Goal: Task Accomplishment & Management: Manage account settings

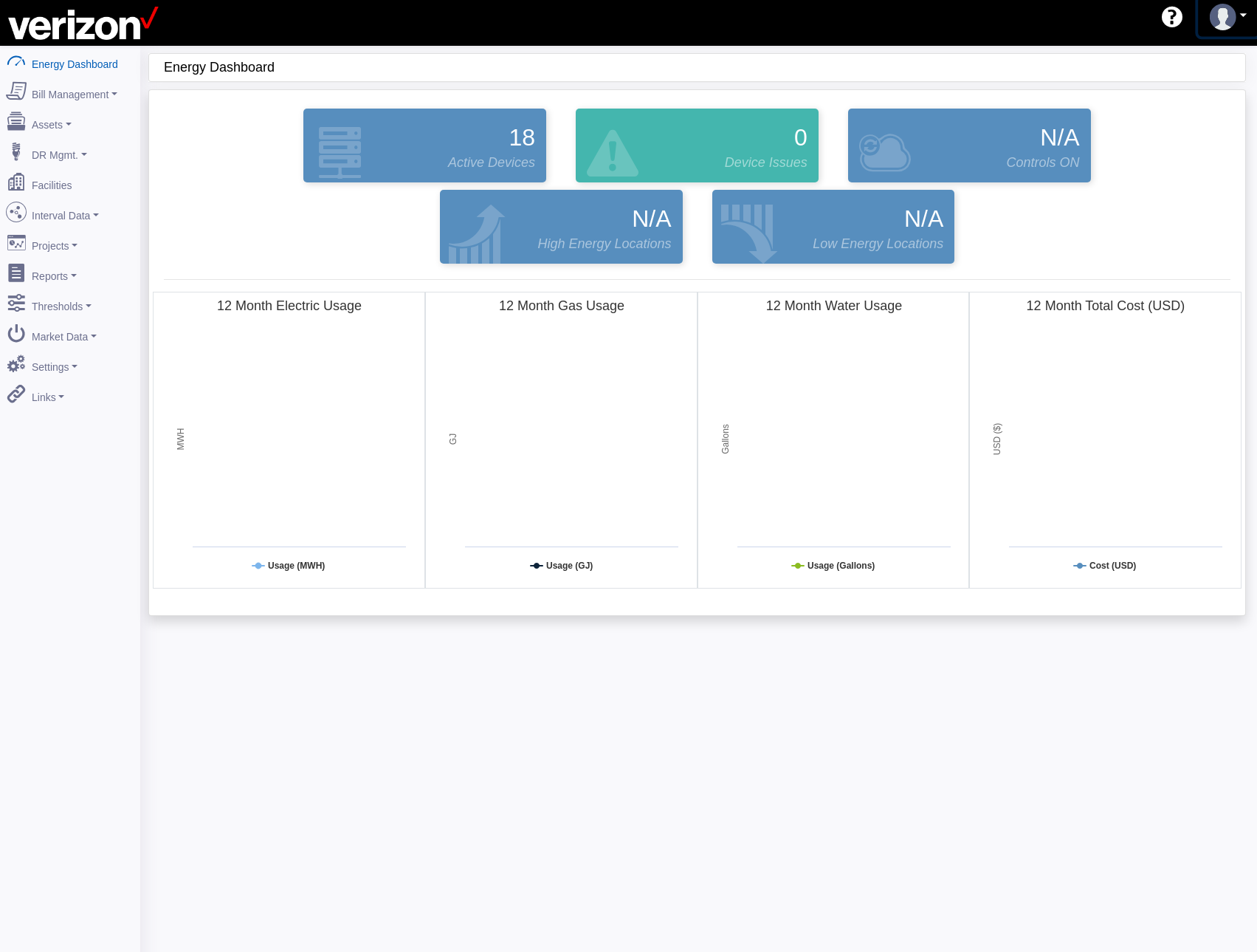
click at [1226, 21] on img at bounding box center [1223, 17] width 27 height 27
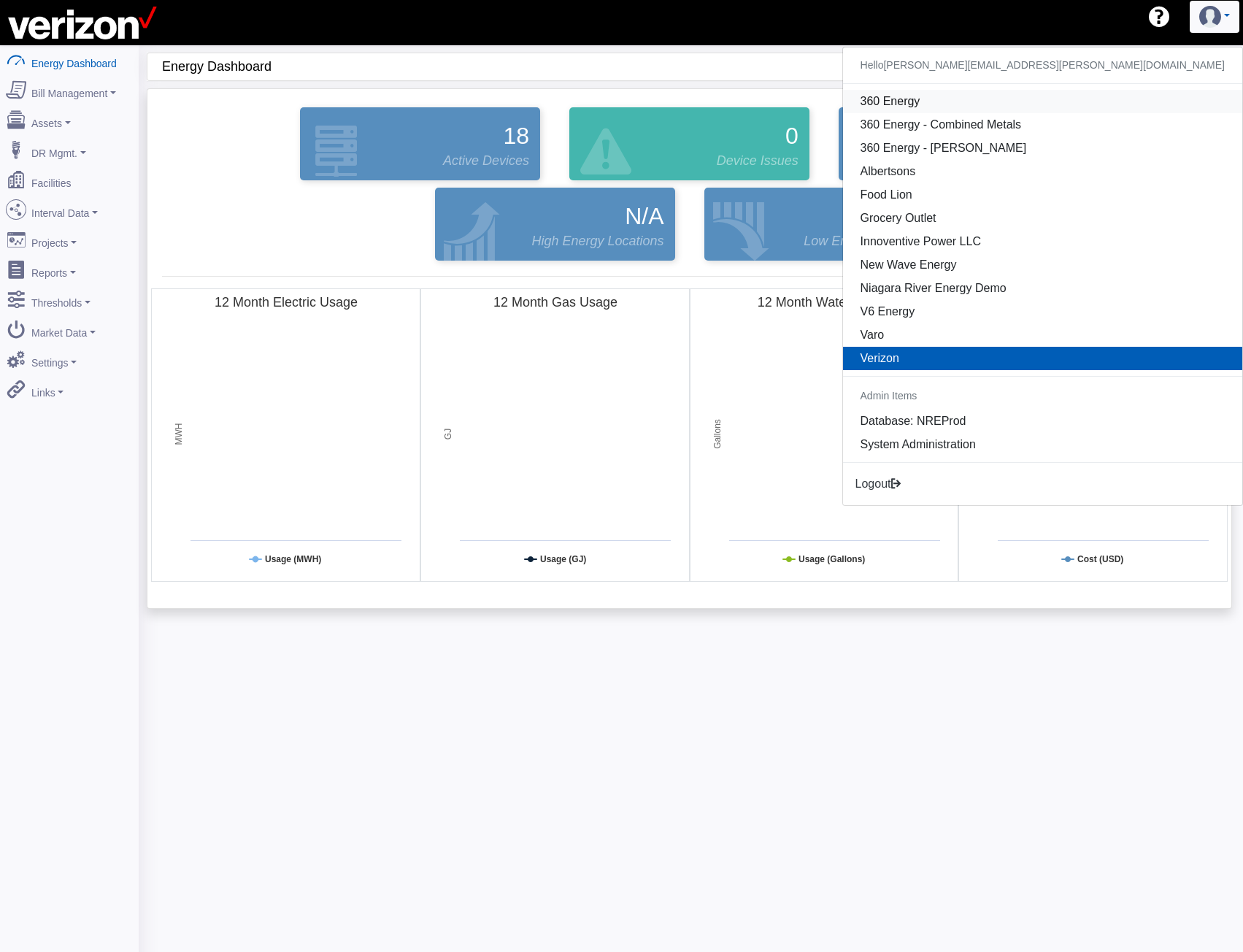
click at [1118, 106] on link "360 Energy" at bounding box center [1043, 101] width 400 height 23
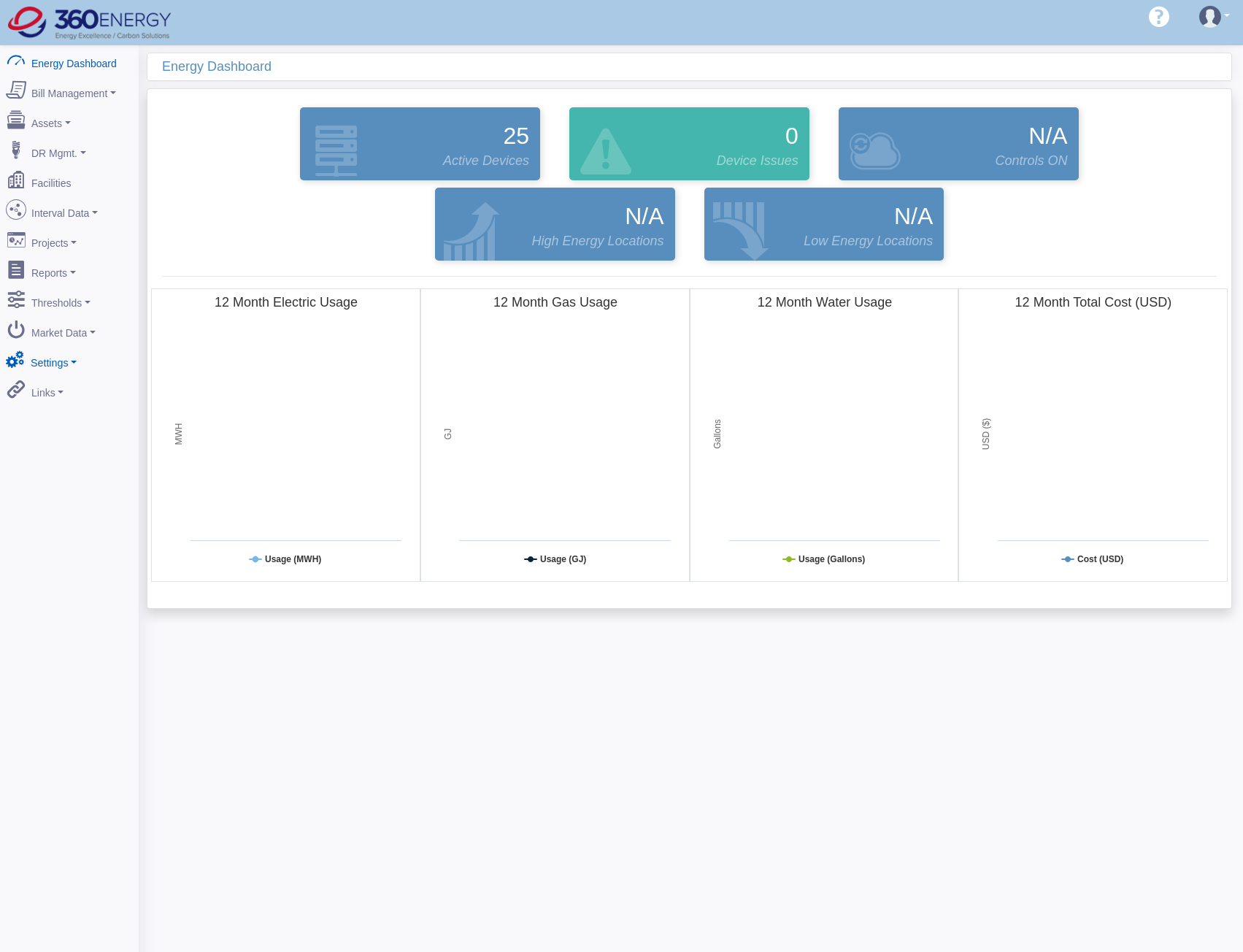
click at [61, 345] on link "Settings" at bounding box center [69, 360] width 141 height 31
click at [54, 452] on link "Security" at bounding box center [69, 465] width 141 height 27
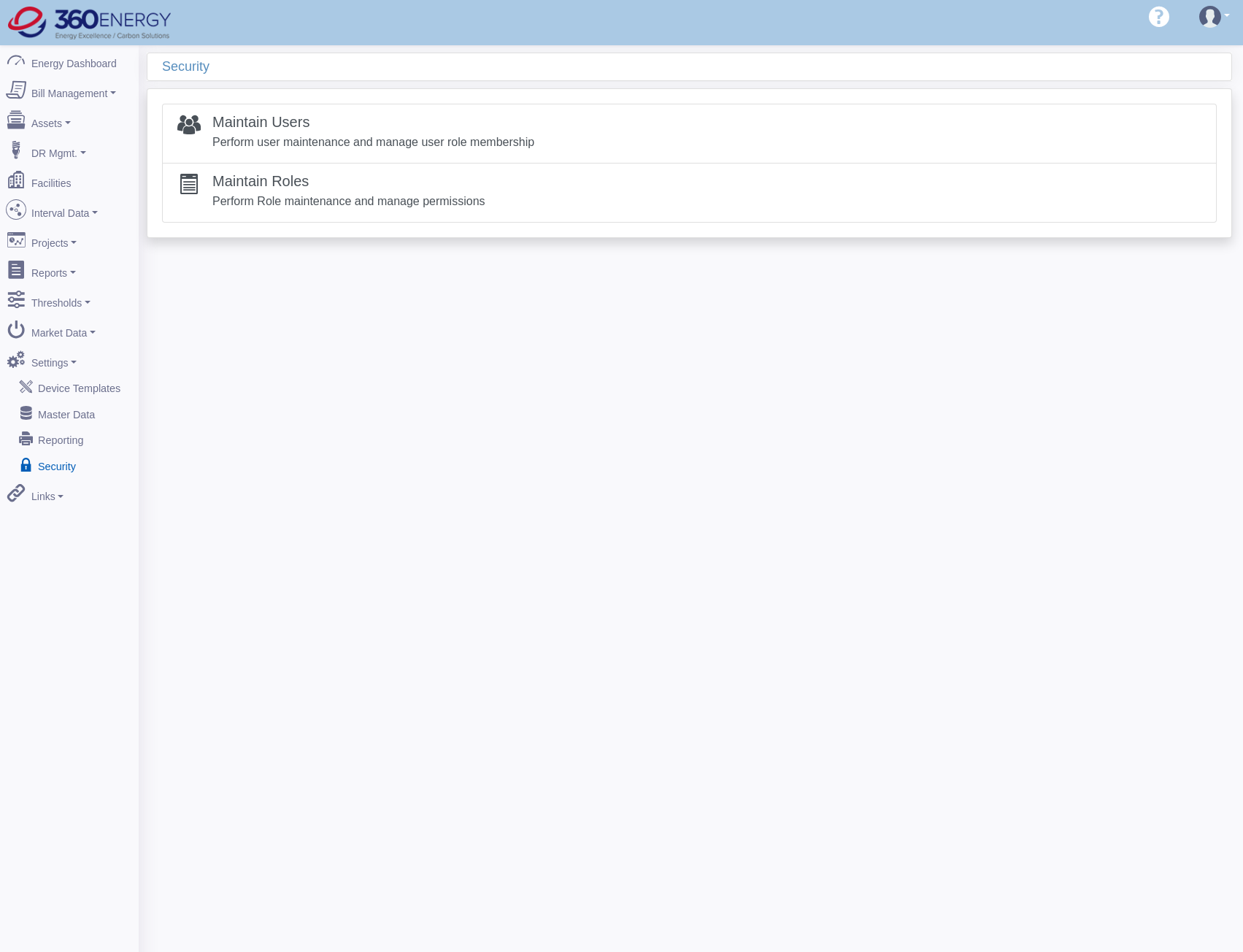
click at [890, 395] on div "Security Maintain Users Perform user maintenance and manage user role membershi…" at bounding box center [690, 521] width 1104 height 952
click at [330, 136] on p "Perform user maintenance and manage user role membership" at bounding box center [373, 142] width 322 height 17
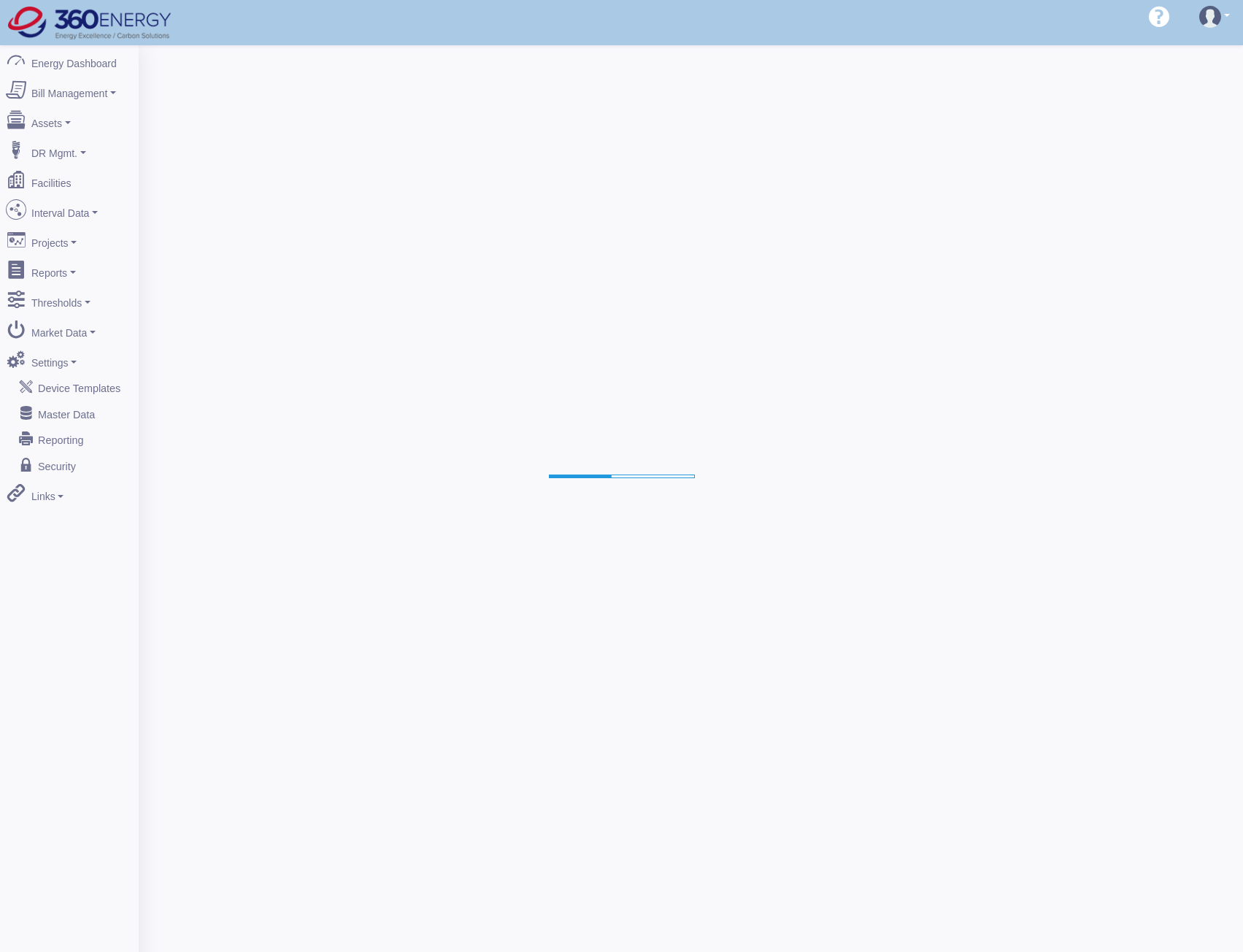
select select "25"
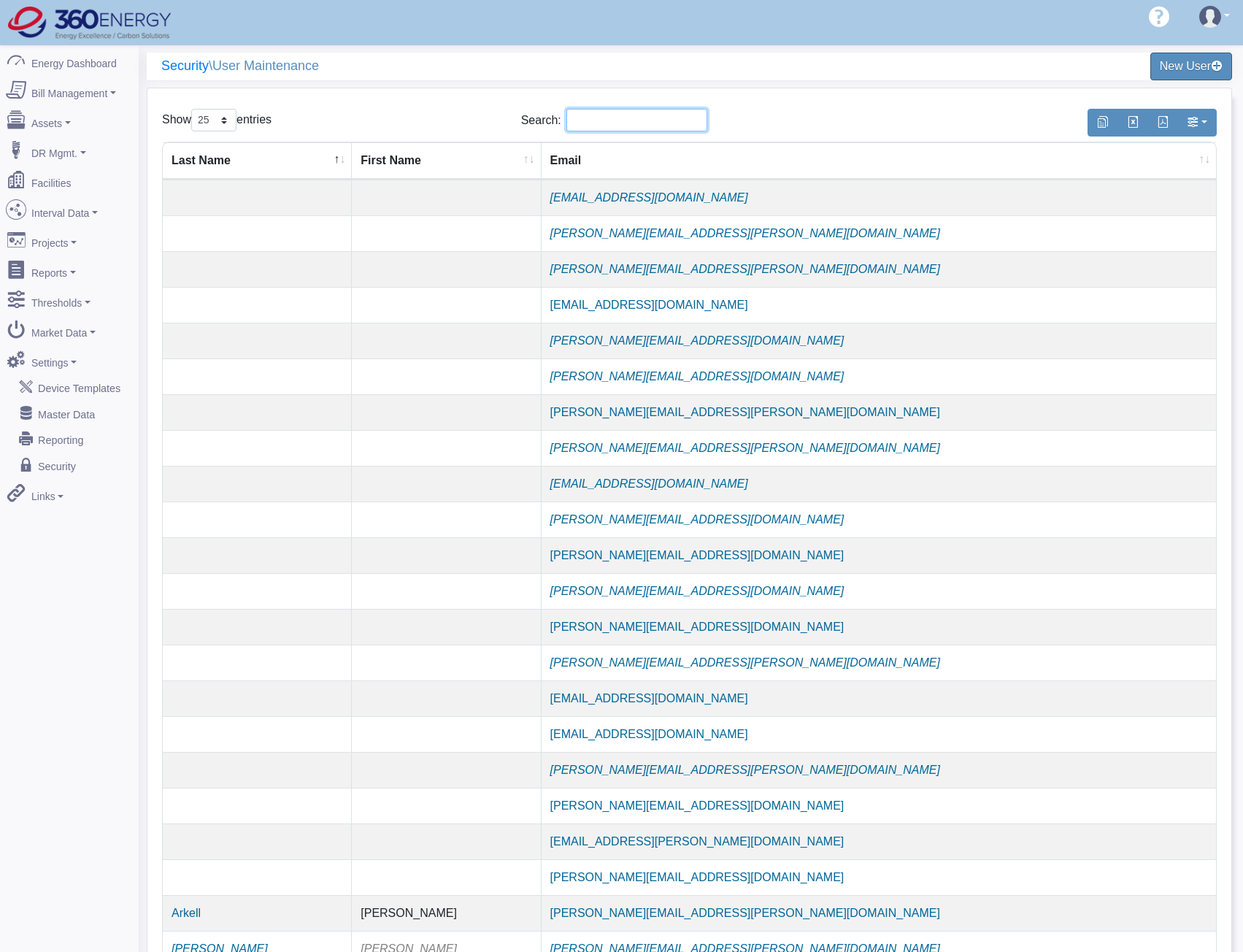
click at [642, 121] on input "Search:" at bounding box center [637, 120] width 141 height 22
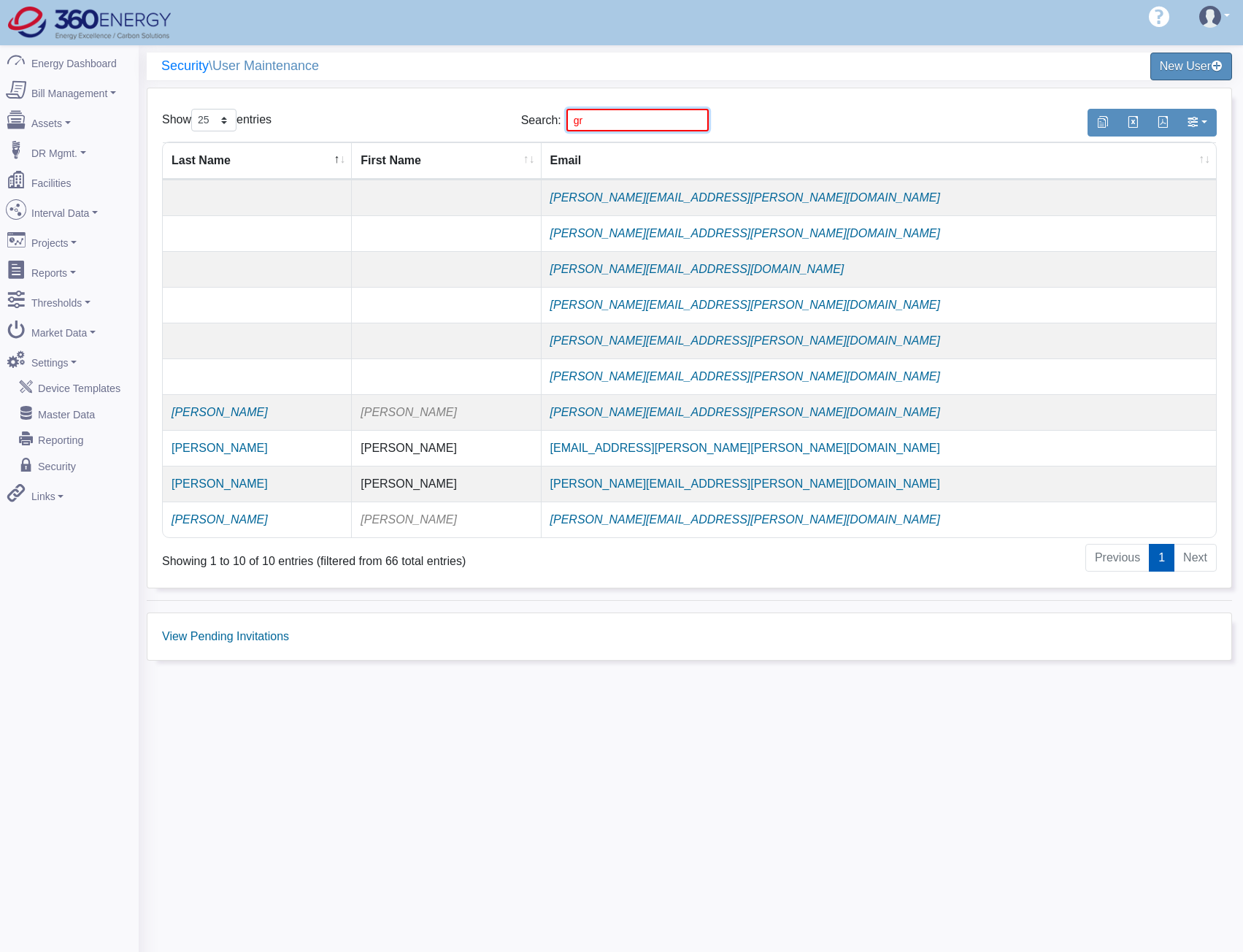
type input "g"
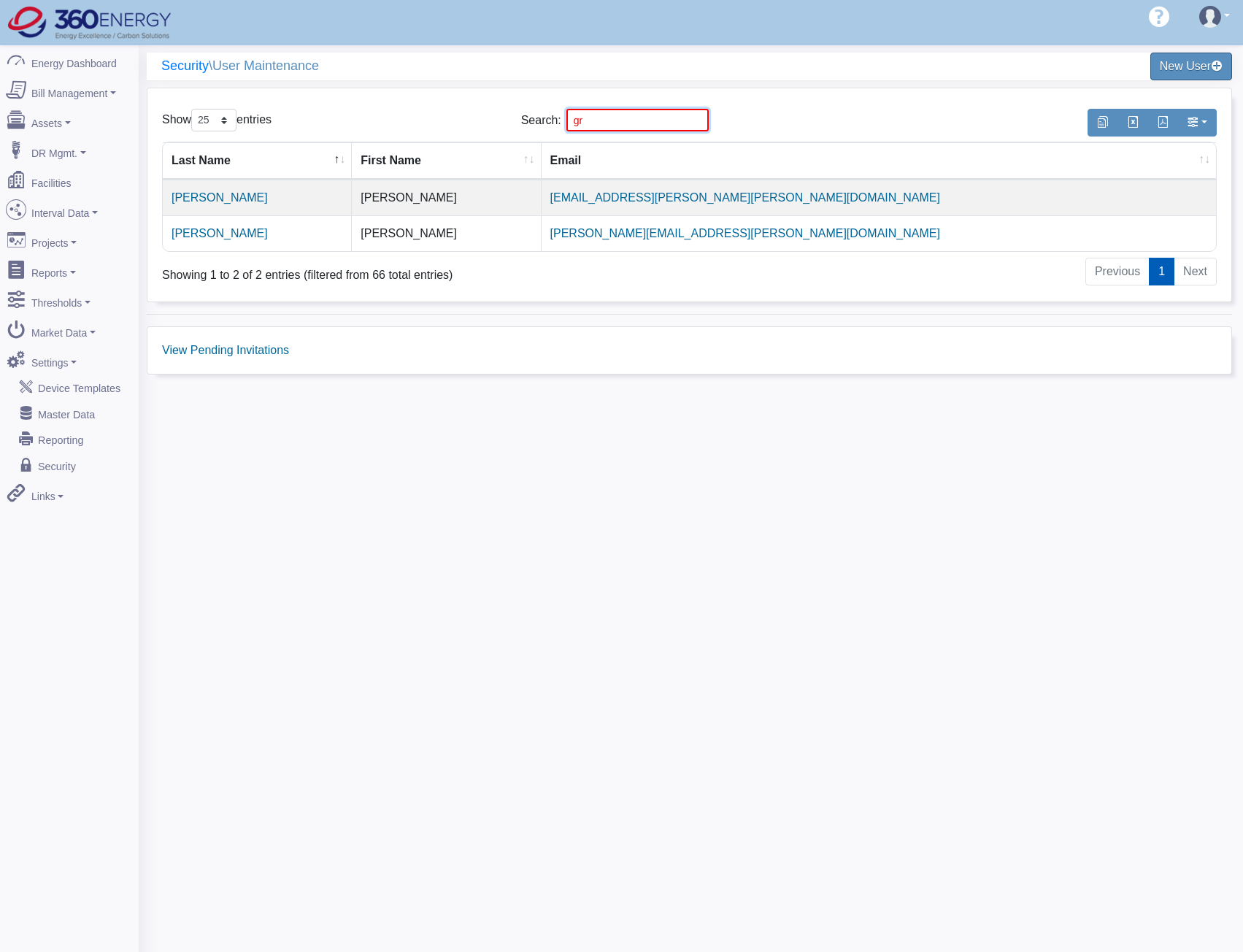
type input "g"
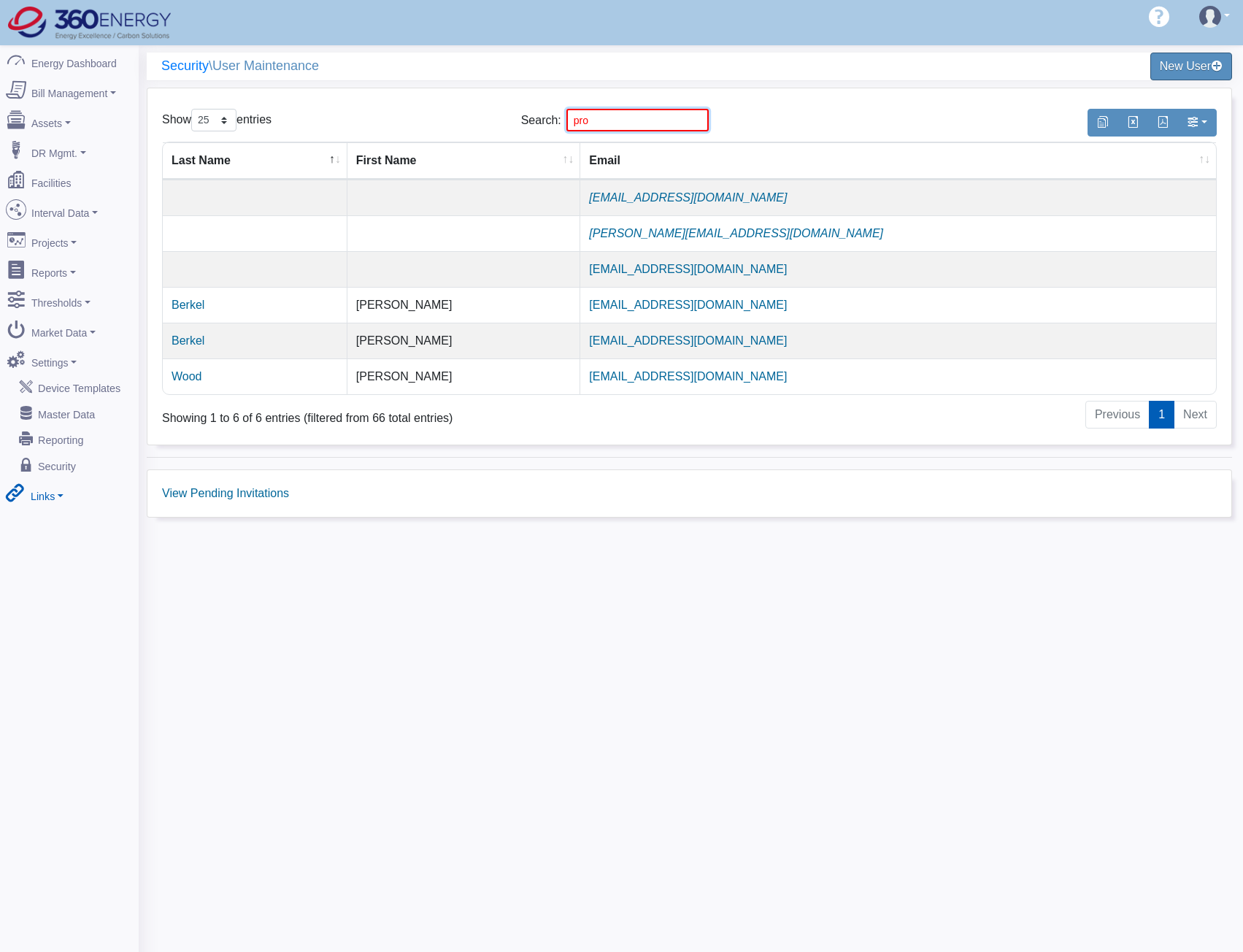
type input "pro"
click at [490, 613] on div "Security \ User Maintenance New User Show 10 25 50 100 entries Search: pro Last…" at bounding box center [690, 521] width 1104 height 952
click at [61, 177] on link "Facilities" at bounding box center [69, 180] width 141 height 31
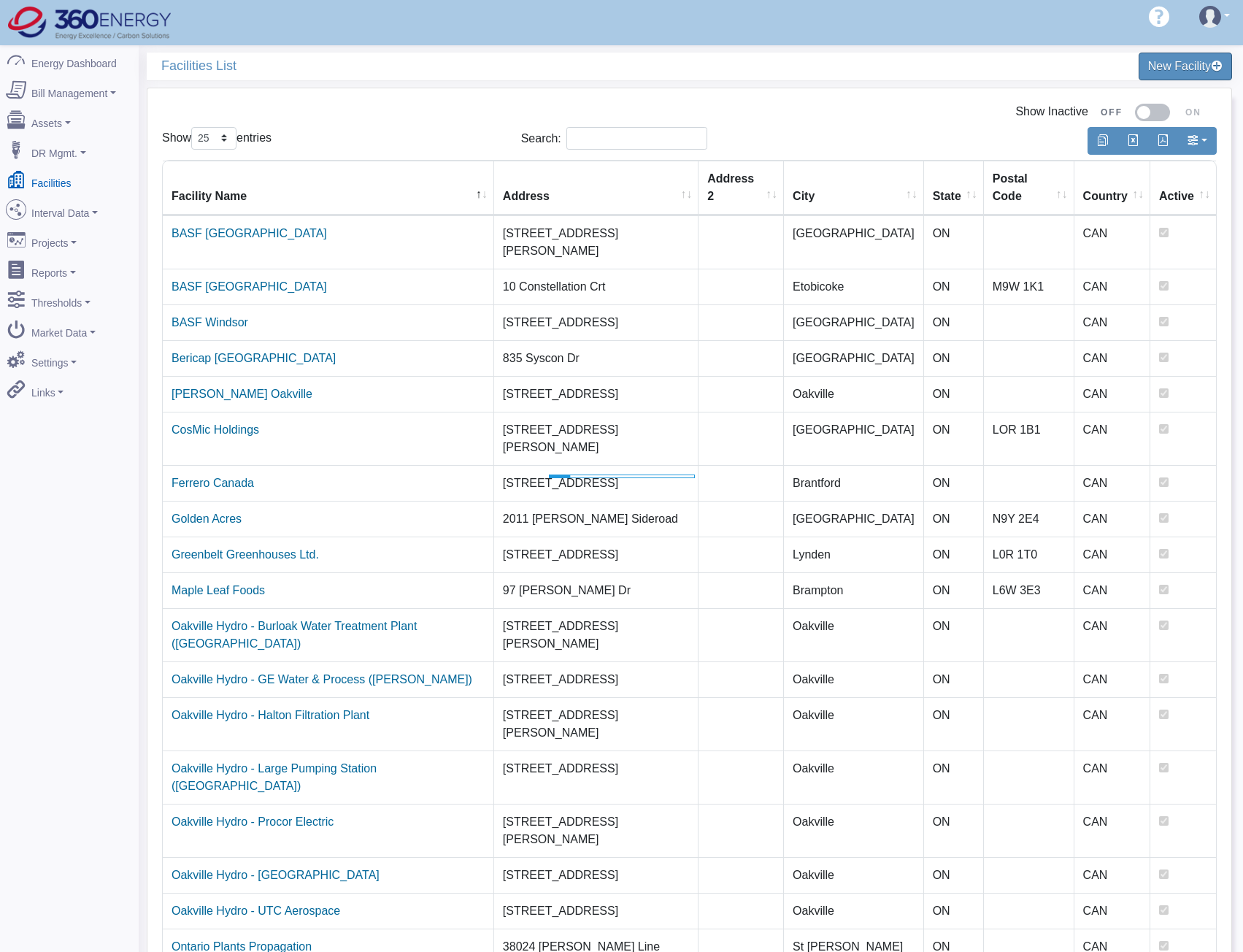
select select "25"
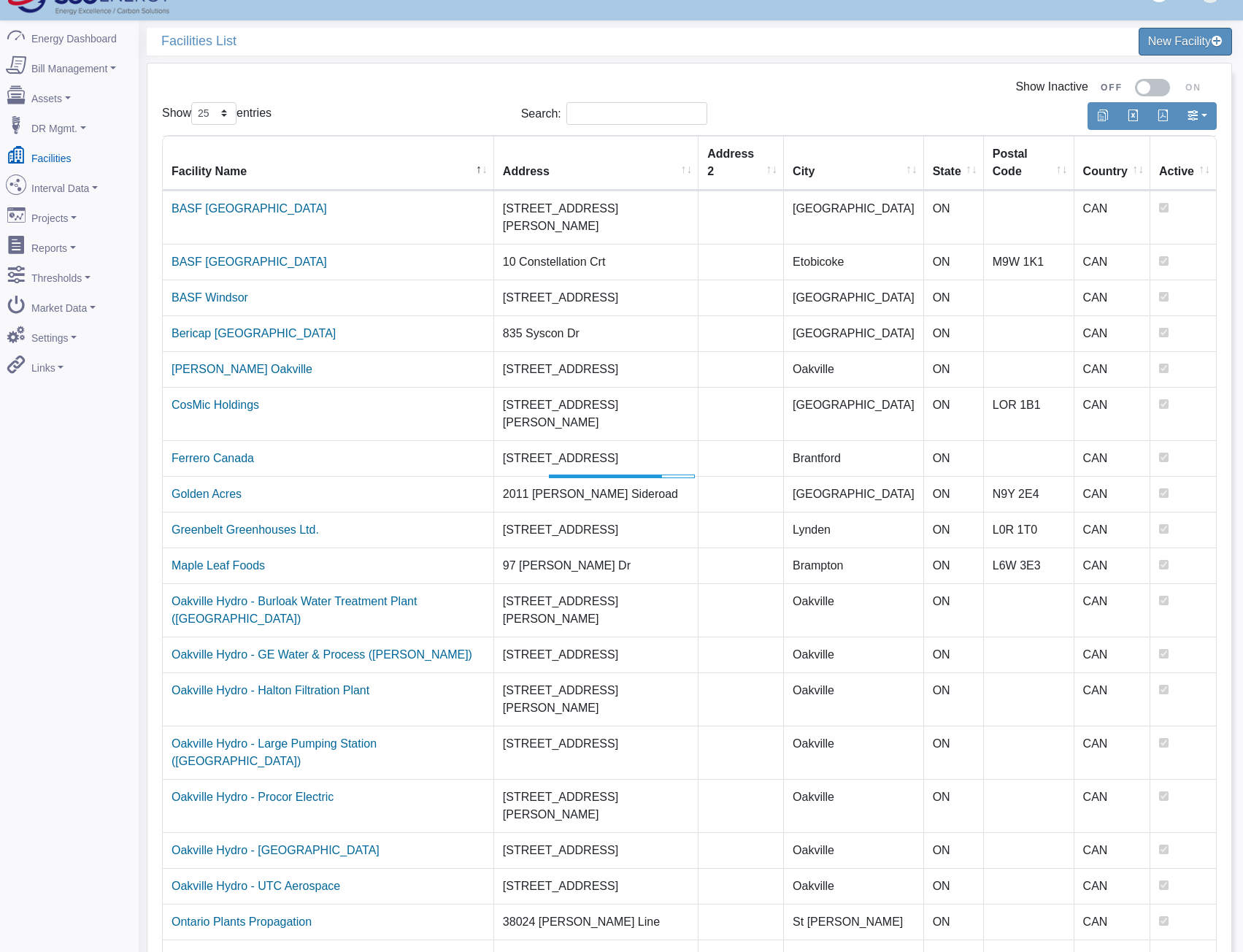
scroll to position [45, 0]
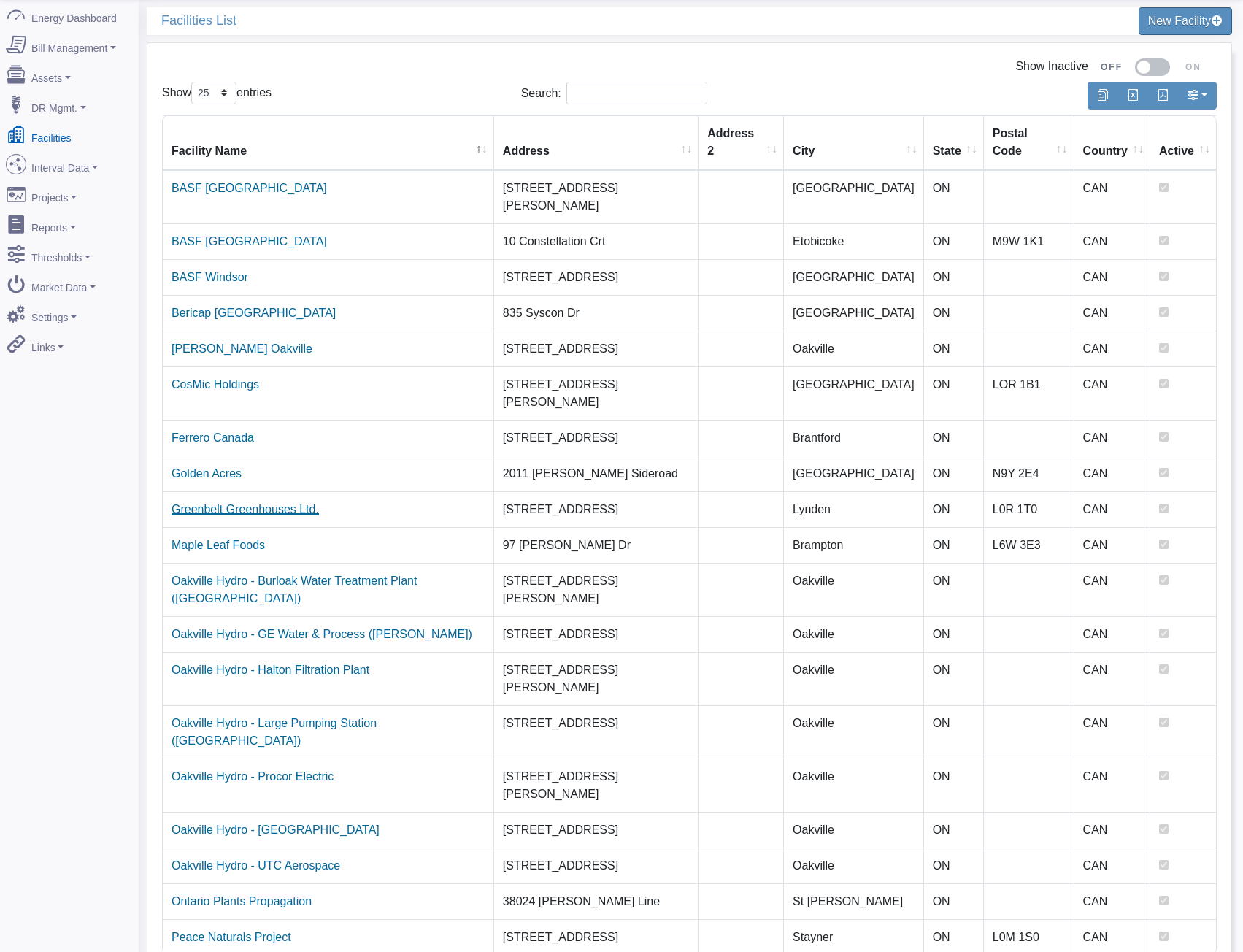
click at [265, 503] on link "Greenbelt Greenhouses Ltd." at bounding box center [244, 508] width 147 height 12
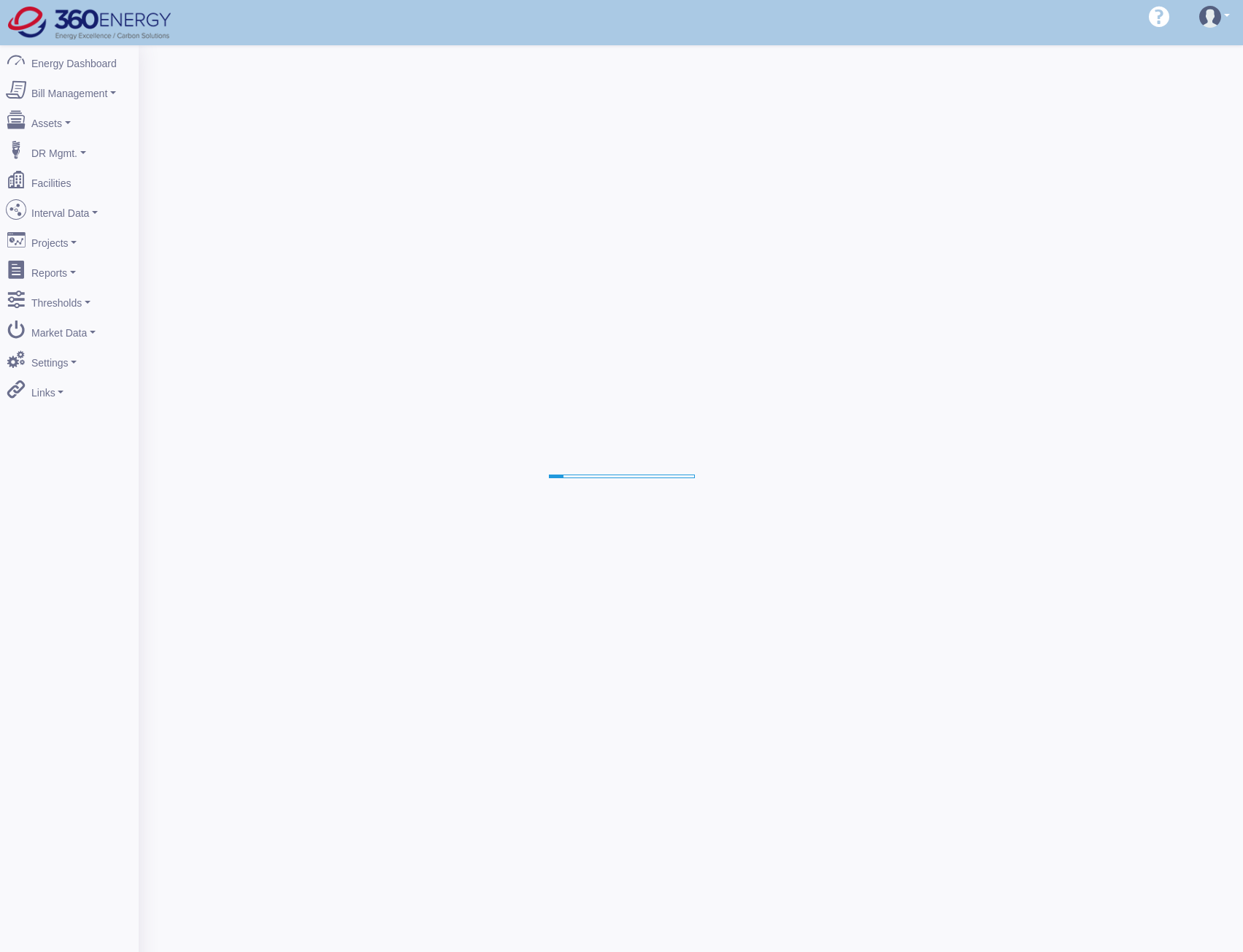
select select "25"
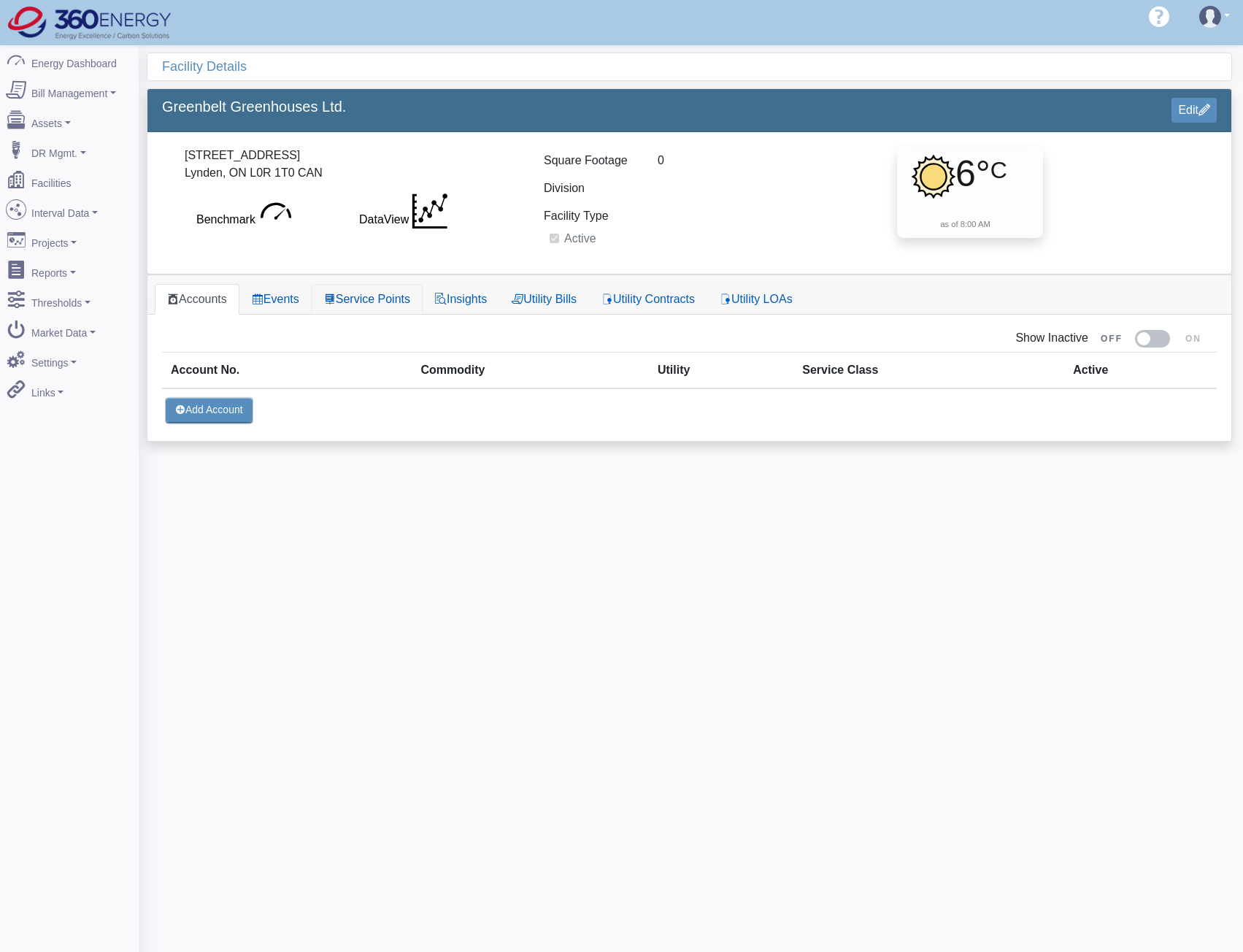
click at [361, 295] on link "Service Points" at bounding box center [367, 299] width 111 height 31
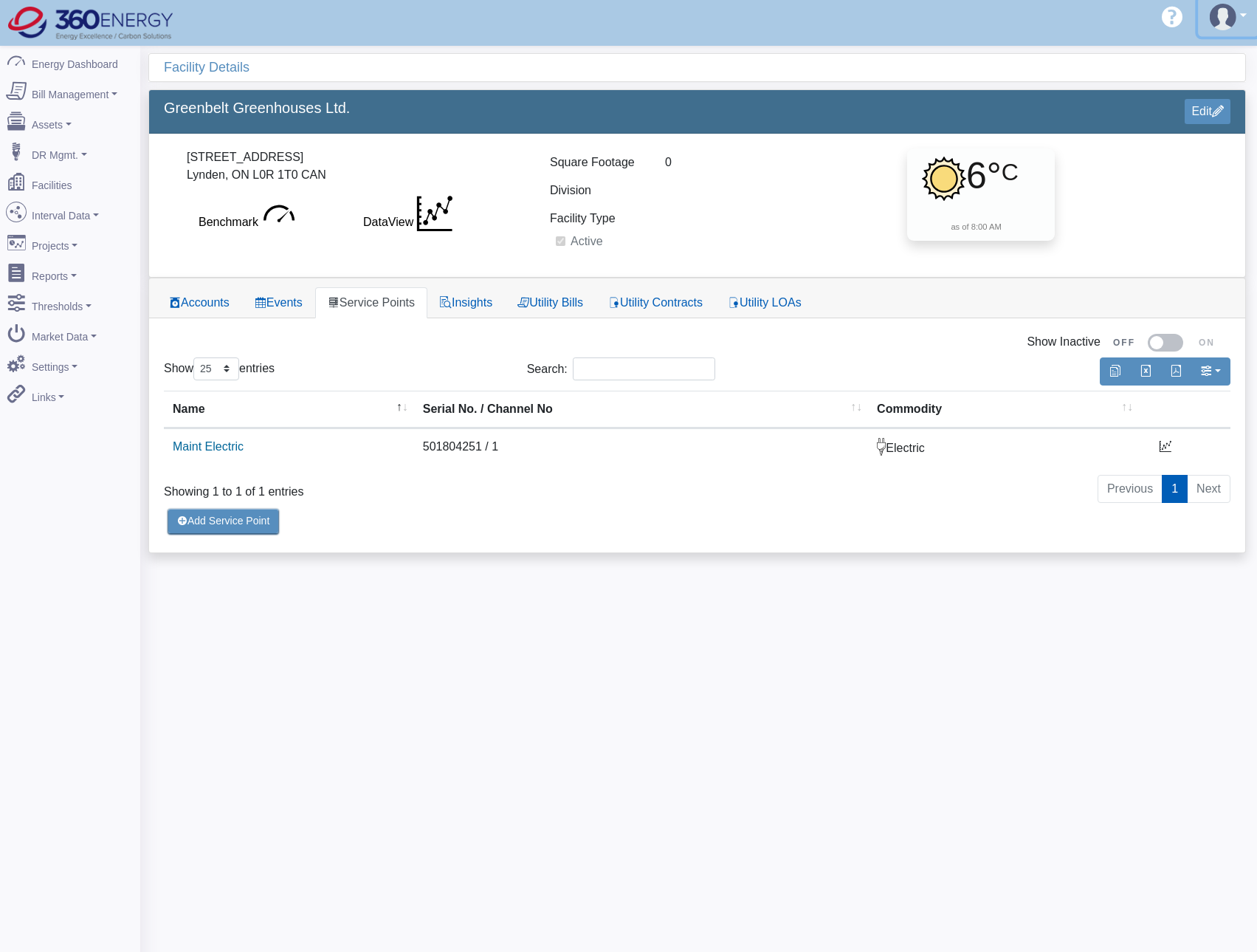
click at [1208, 21] on link at bounding box center [1228, 17] width 60 height 39
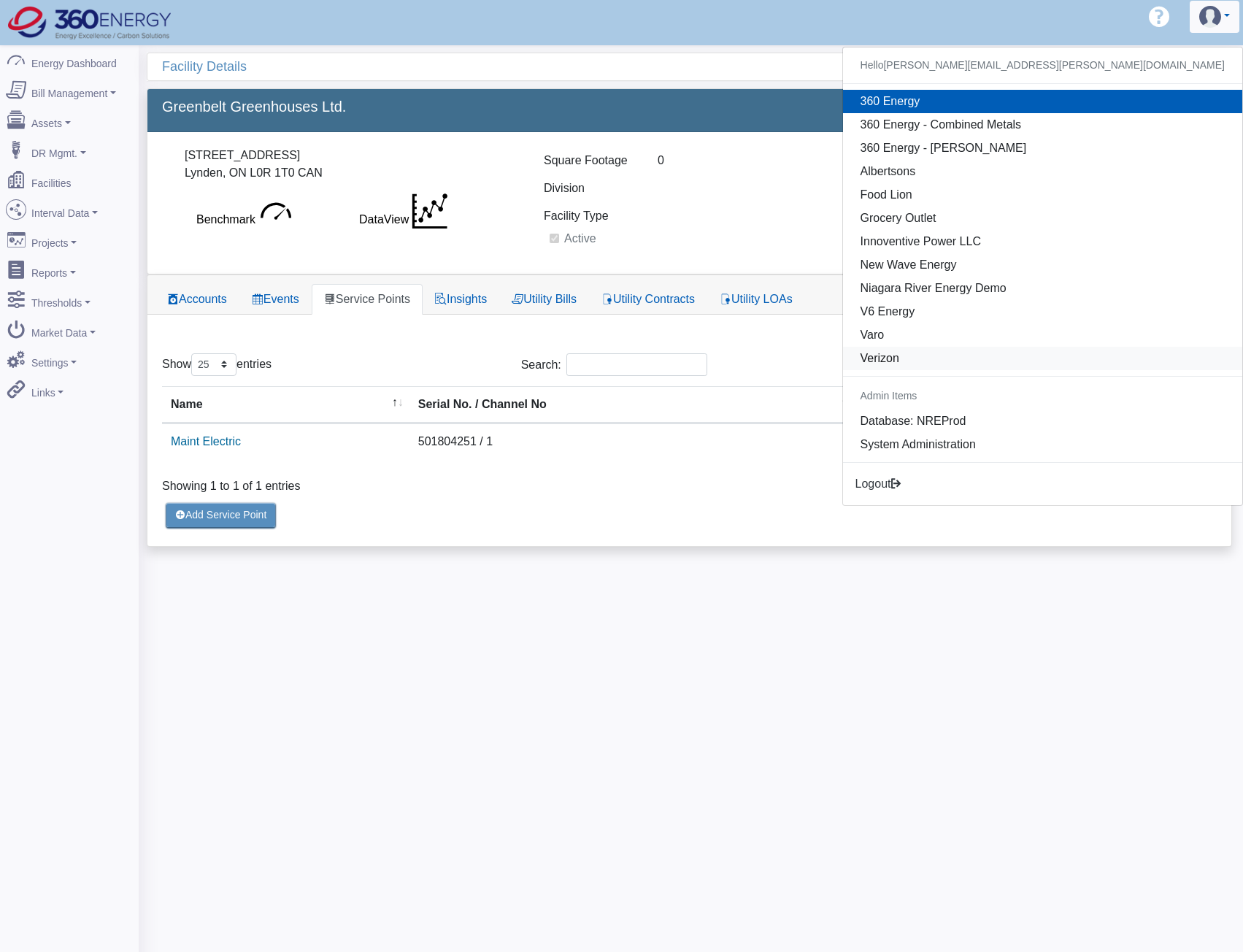
click at [1079, 354] on link "Verizon" at bounding box center [1043, 358] width 400 height 23
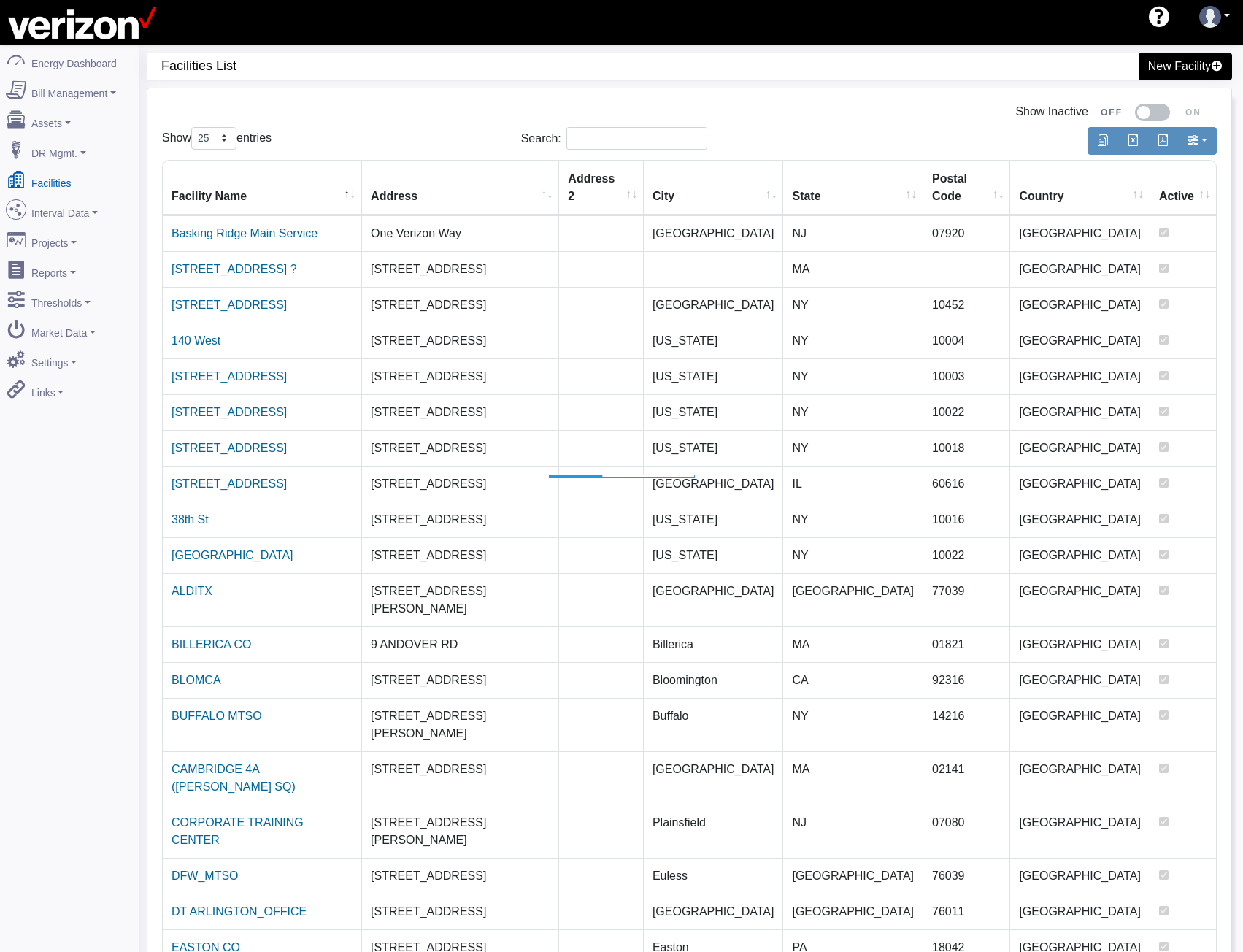
select select "25"
click at [63, 117] on link "Assets" at bounding box center [69, 120] width 141 height 31
click at [44, 144] on link "Devices" at bounding box center [69, 149] width 141 height 27
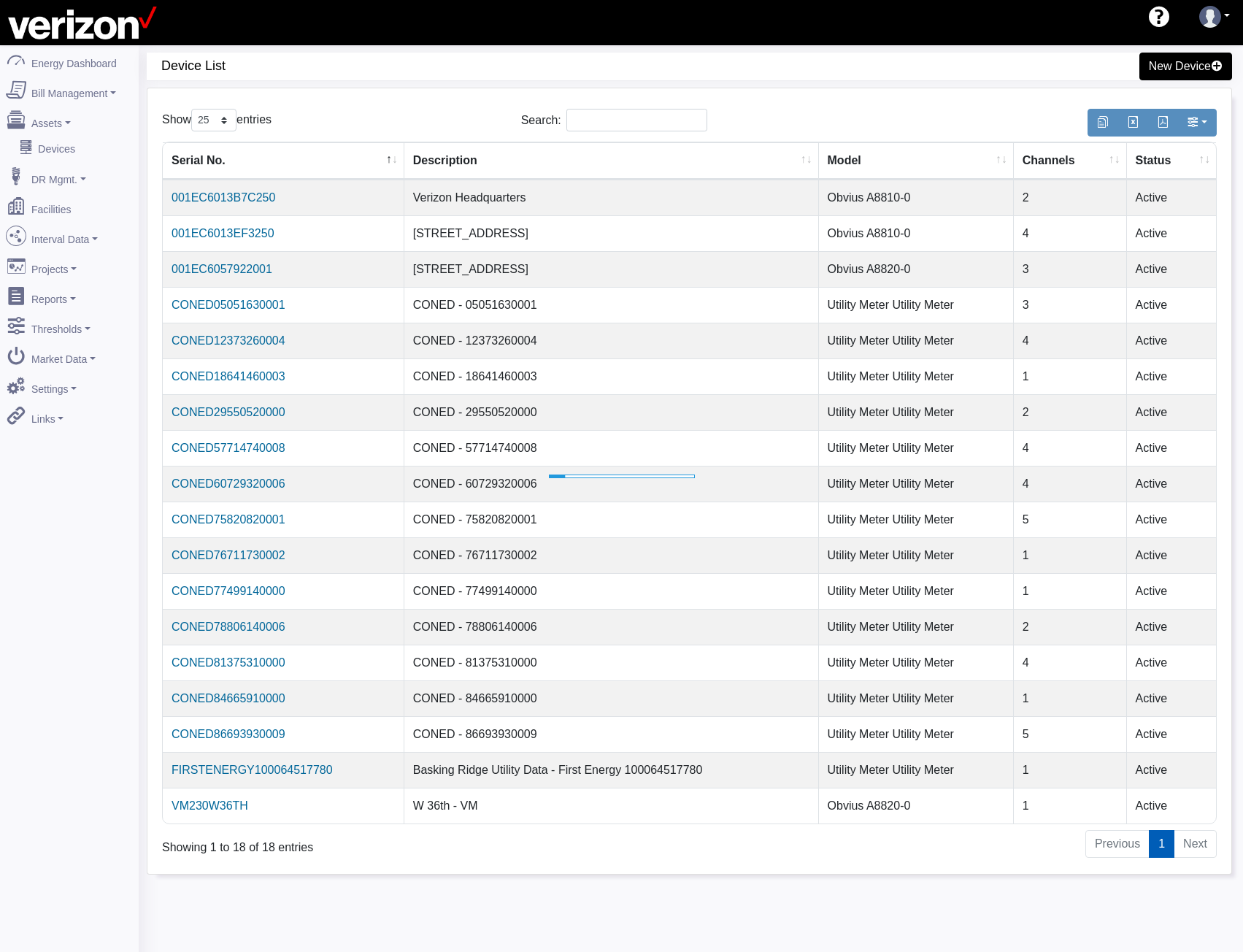
select select "25"
click at [222, 804] on link "VM230W36TH" at bounding box center [204, 805] width 77 height 12
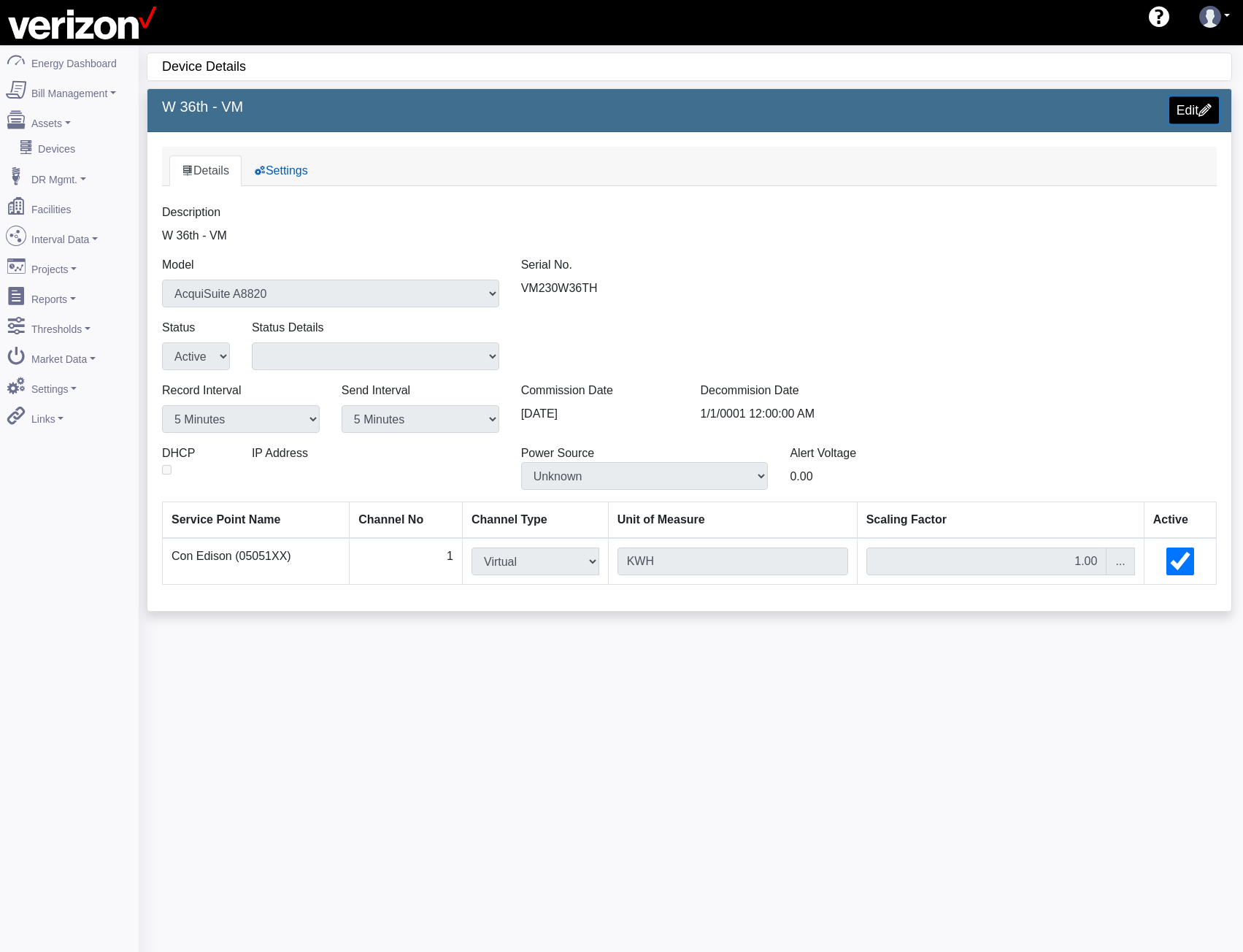
click at [1194, 110] on link "Edit" at bounding box center [1195, 110] width 50 height 27
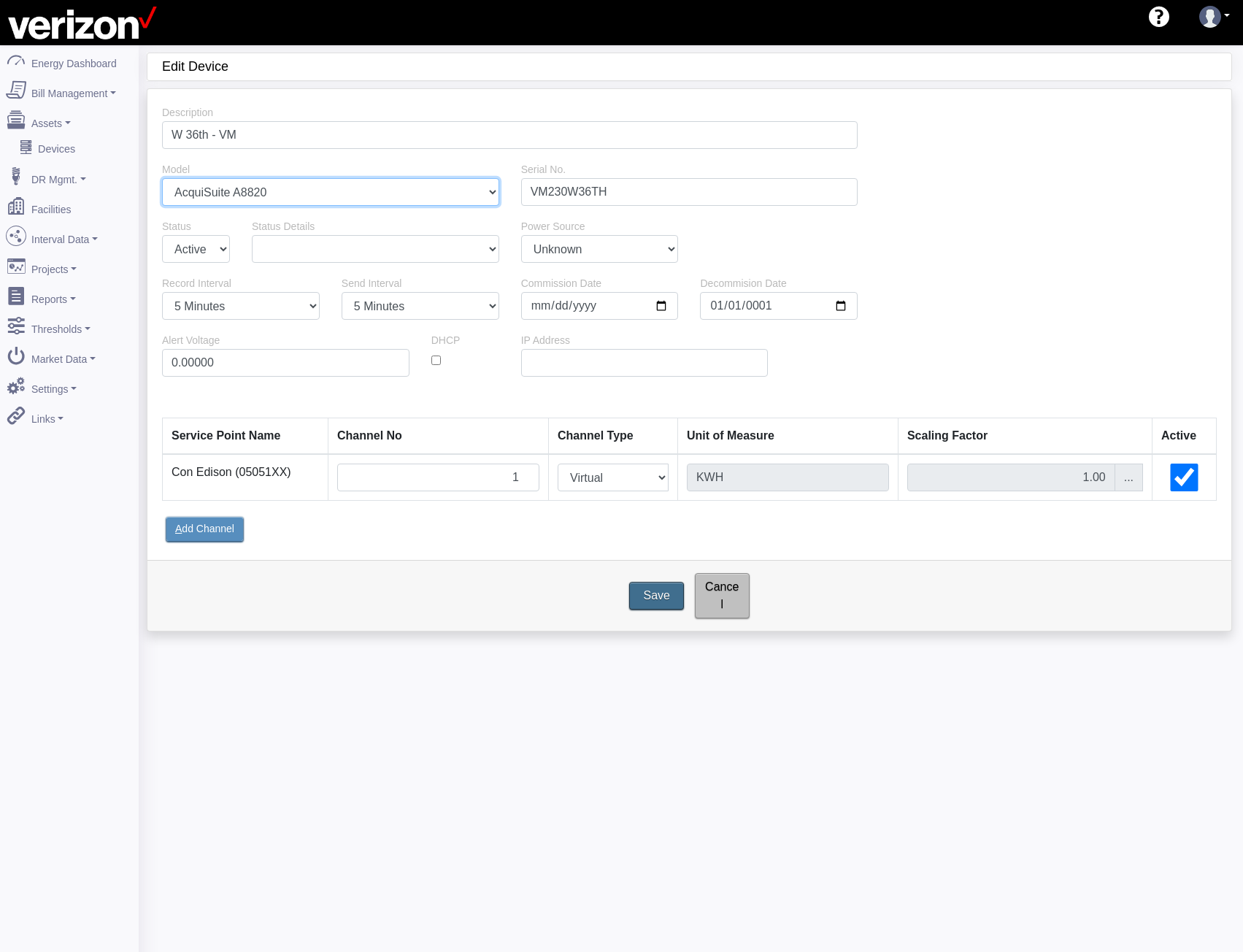
click at [304, 194] on select "Select a model iLon Smart Server eLutions EPIM iLon e3/100 eLutions GPIM Generi…" at bounding box center [331, 191] width 337 height 27
click at [1133, 206] on div "Model Select a model iLon Smart Server eLutions EPIM iLon e3/100 eLutions GPIM …" at bounding box center [690, 189] width 1077 height 57
click at [71, 195] on link "Facilities" at bounding box center [69, 205] width 141 height 31
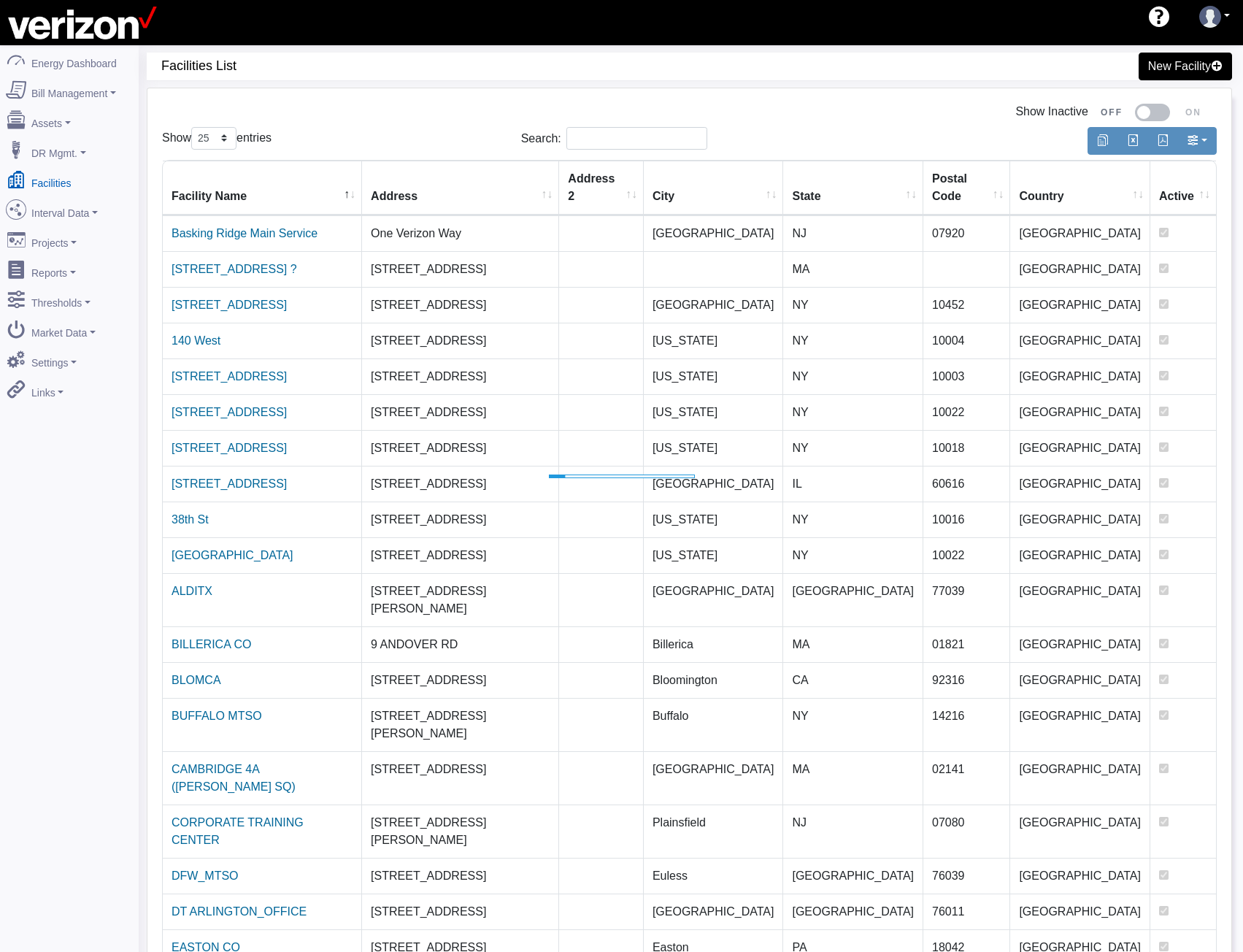
select select "25"
click at [888, 42] on div "Hello [PERSON_NAME][EMAIL_ADDRESS][PERSON_NAME][DOMAIN_NAME] 360 Energy 360 Ene…" at bounding box center [622, 22] width 1243 height 45
